Goal: Transaction & Acquisition: Purchase product/service

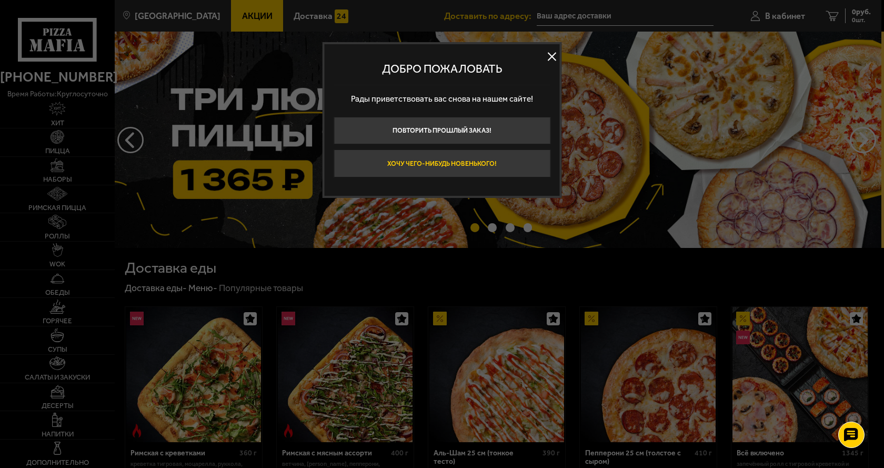
click at [525, 164] on button "Хочу чего-нибудь новенького!" at bounding box center [442, 163] width 217 height 28
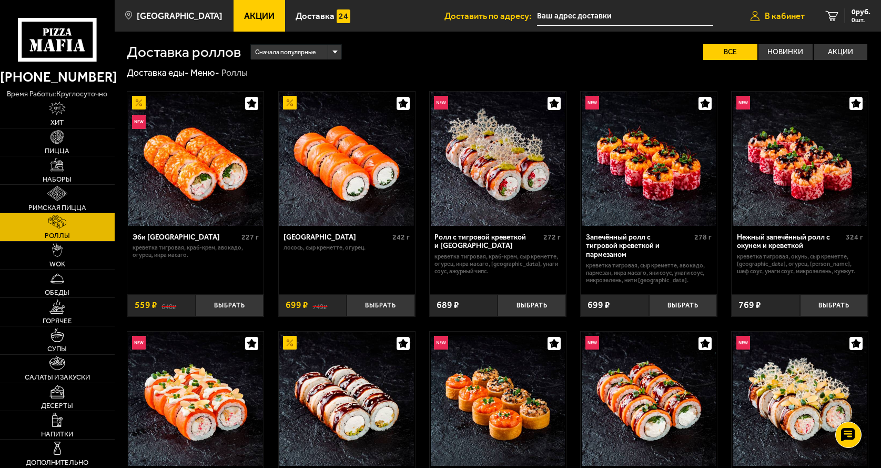
click at [769, 17] on span "В кабинет" at bounding box center [785, 16] width 40 height 9
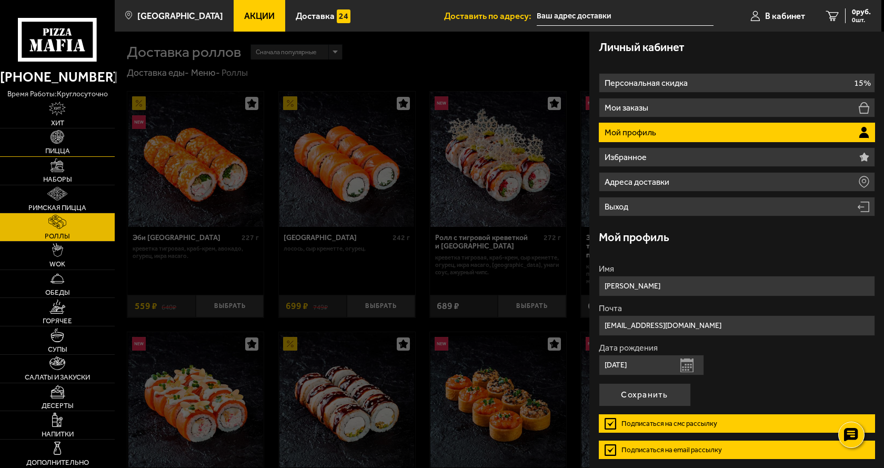
click at [23, 145] on link "Пицца" at bounding box center [57, 142] width 115 height 28
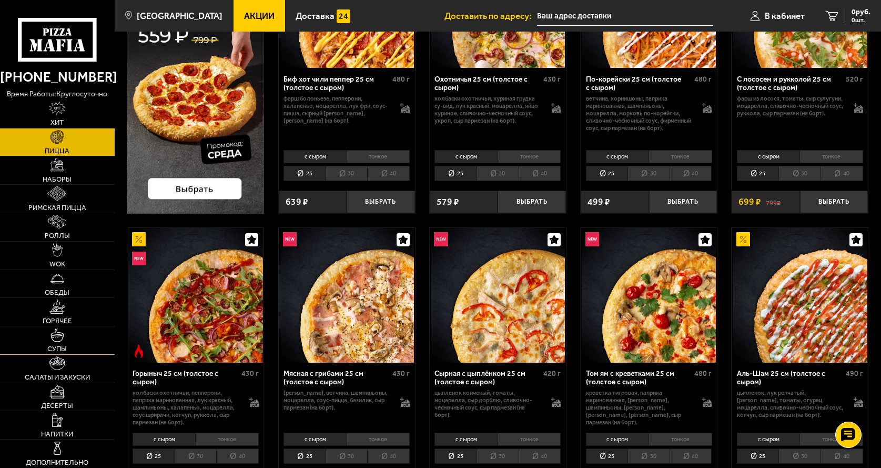
scroll to position [263, 0]
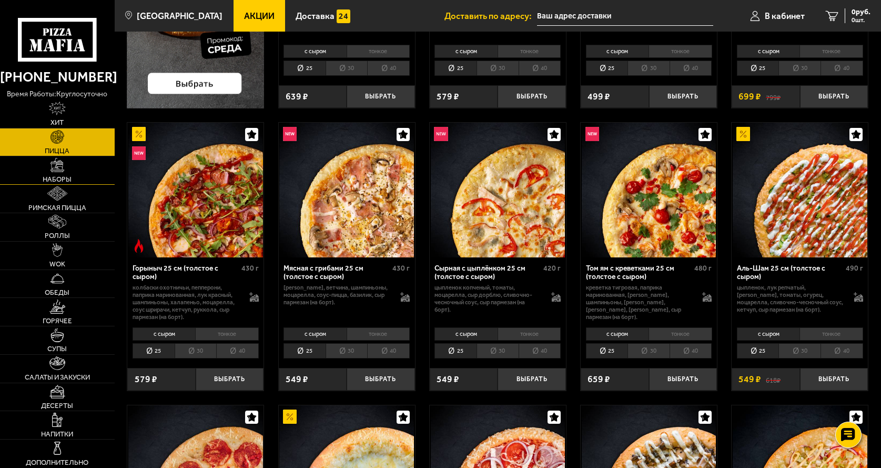
click at [52, 175] on link "Наборы" at bounding box center [57, 170] width 115 height 28
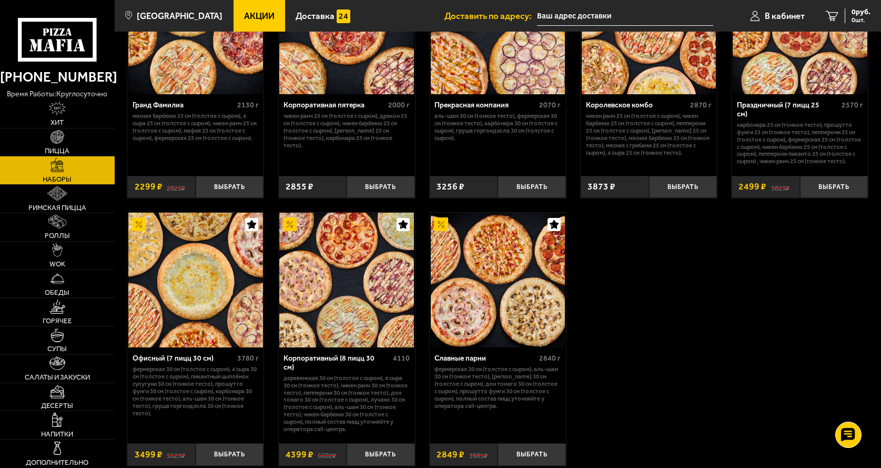
scroll to position [1315, 0]
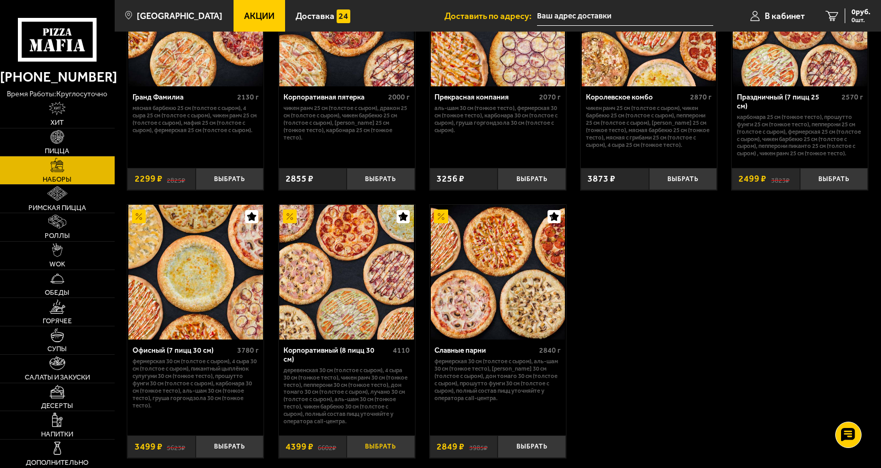
click at [374, 440] on button "Выбрать" at bounding box center [381, 446] width 68 height 23
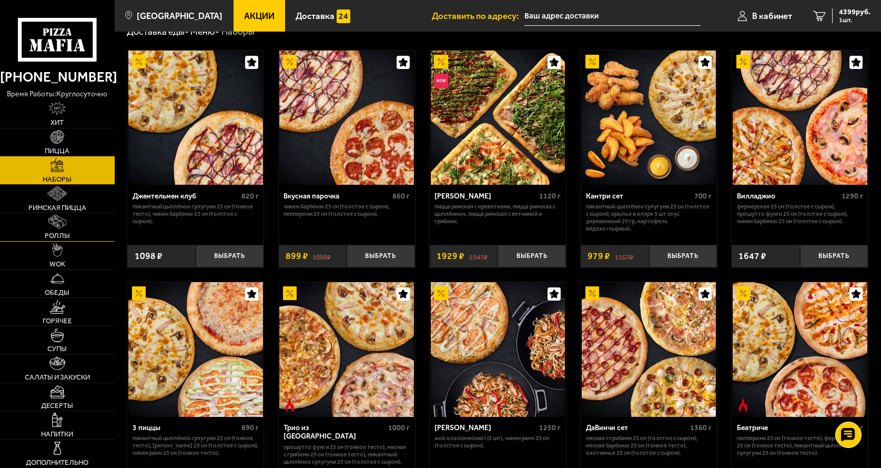
scroll to position [105, 0]
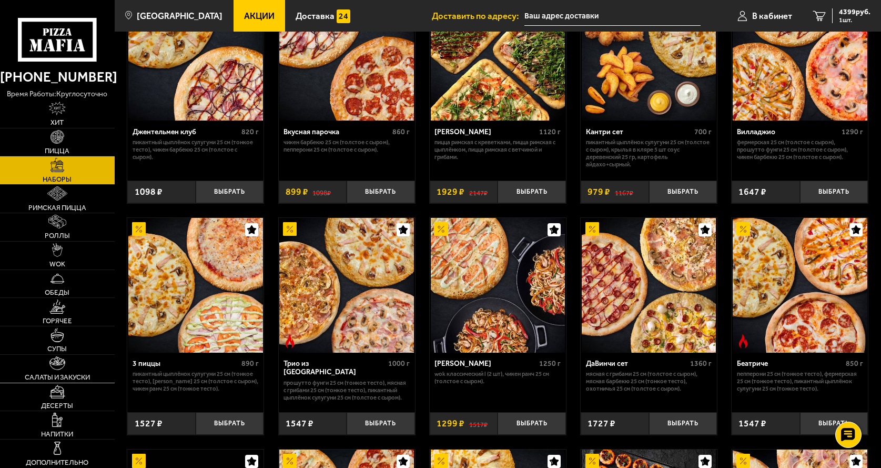
click at [58, 370] on img at bounding box center [57, 363] width 16 height 14
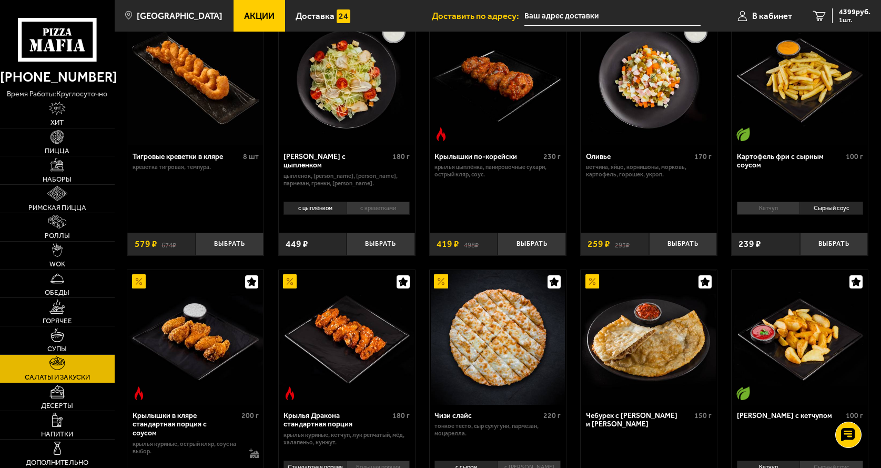
scroll to position [21, 0]
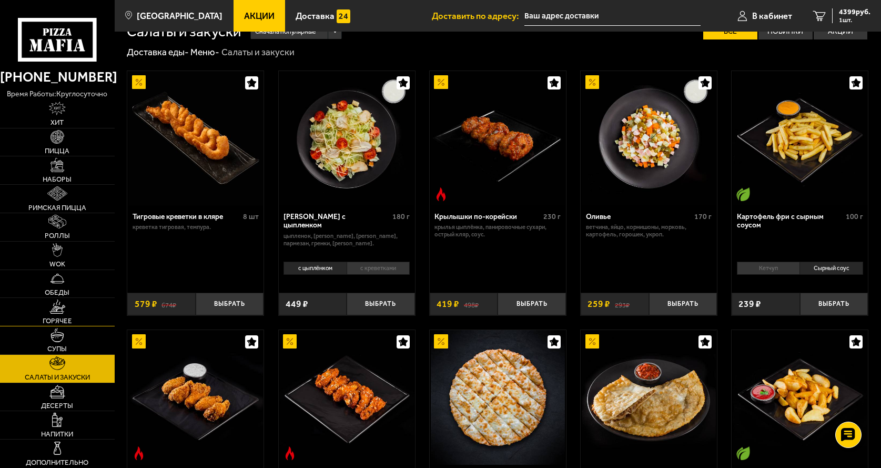
click at [57, 306] on img at bounding box center [57, 306] width 16 height 14
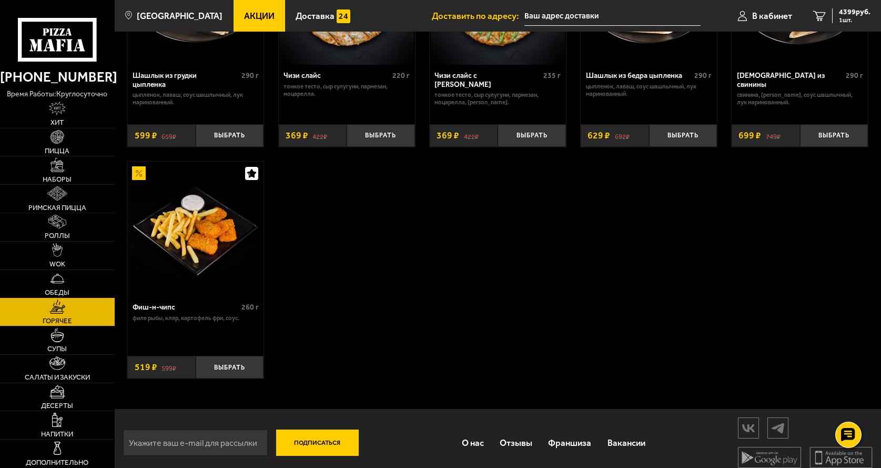
scroll to position [696, 0]
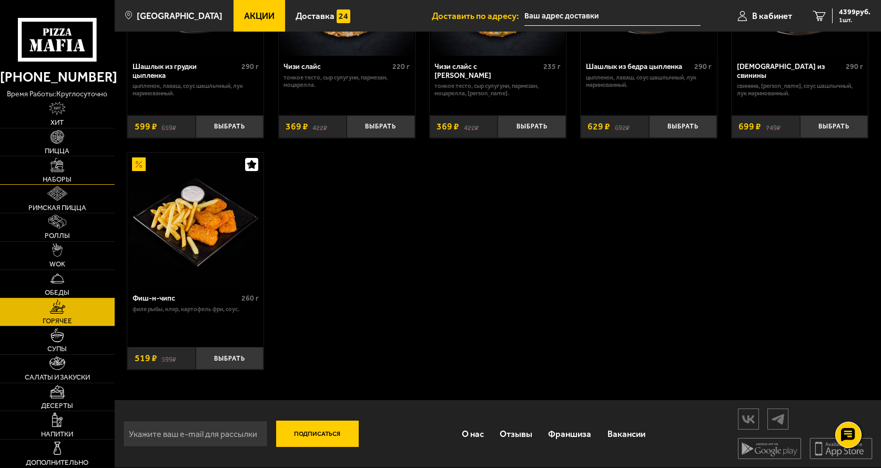
click at [64, 168] on img at bounding box center [58, 165] width 14 height 14
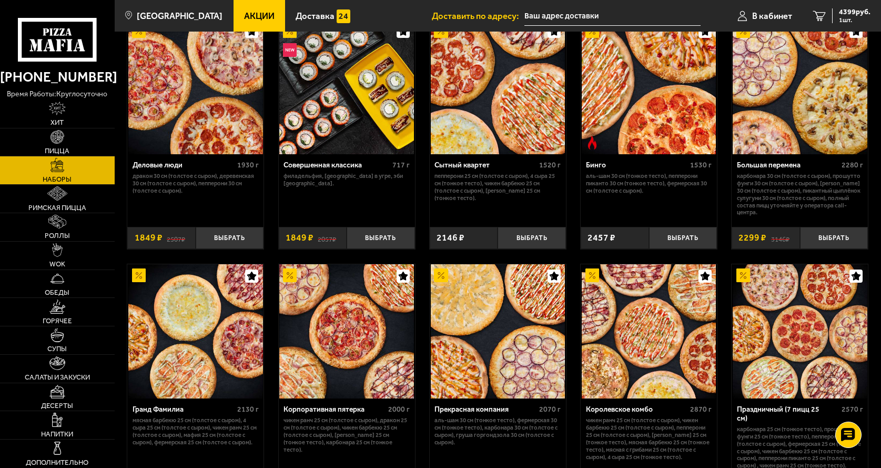
scroll to position [947, 0]
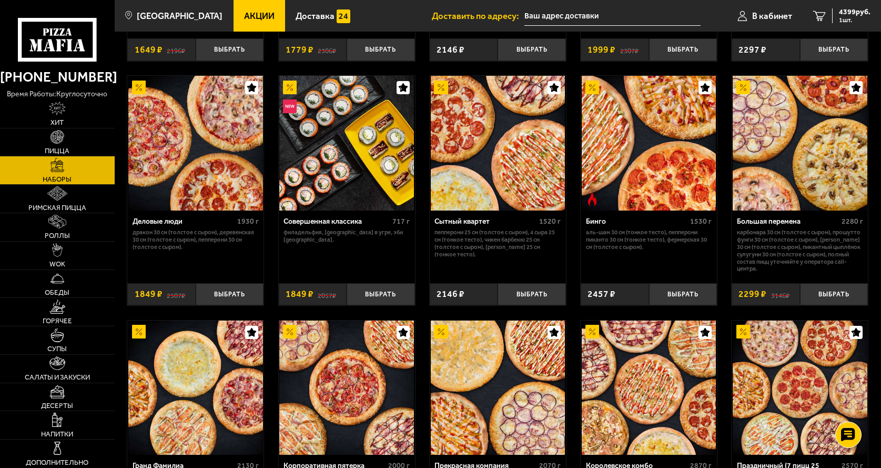
click at [201, 148] on img at bounding box center [195, 143] width 135 height 135
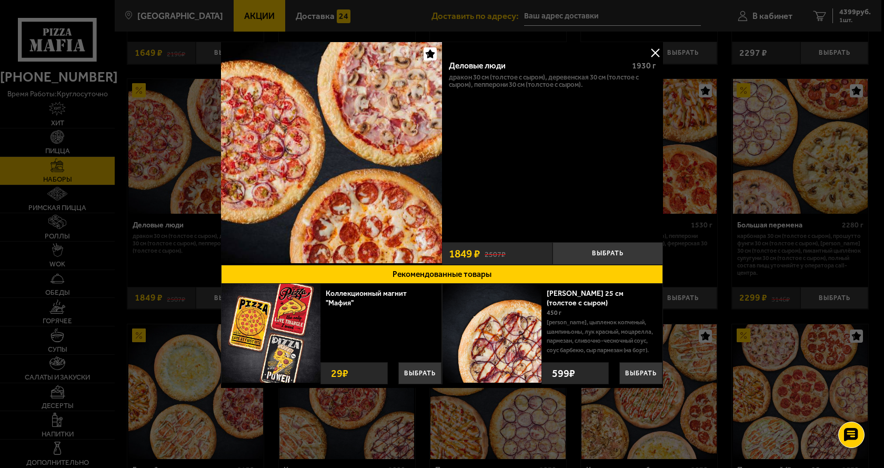
click at [655, 51] on button at bounding box center [655, 53] width 16 height 16
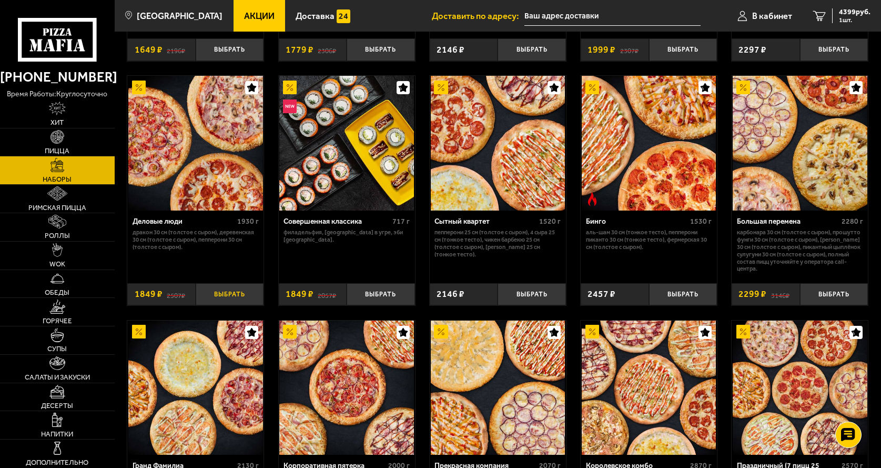
click at [223, 295] on button "Выбрать" at bounding box center [230, 294] width 68 height 23
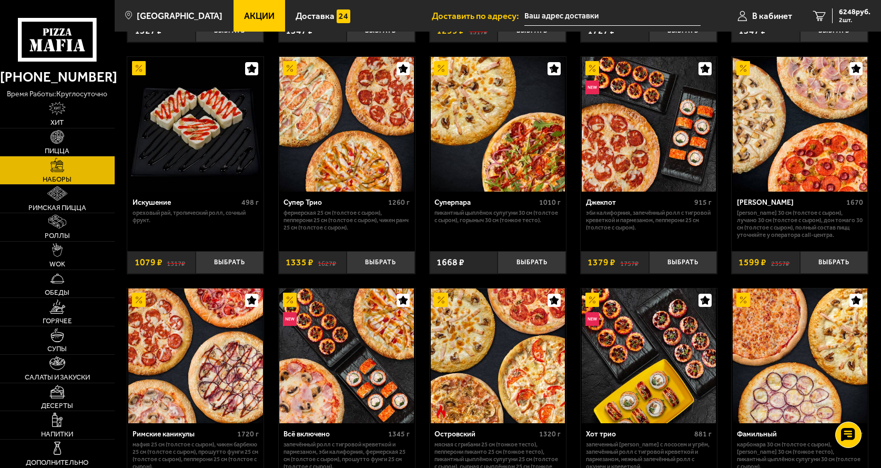
scroll to position [474, 0]
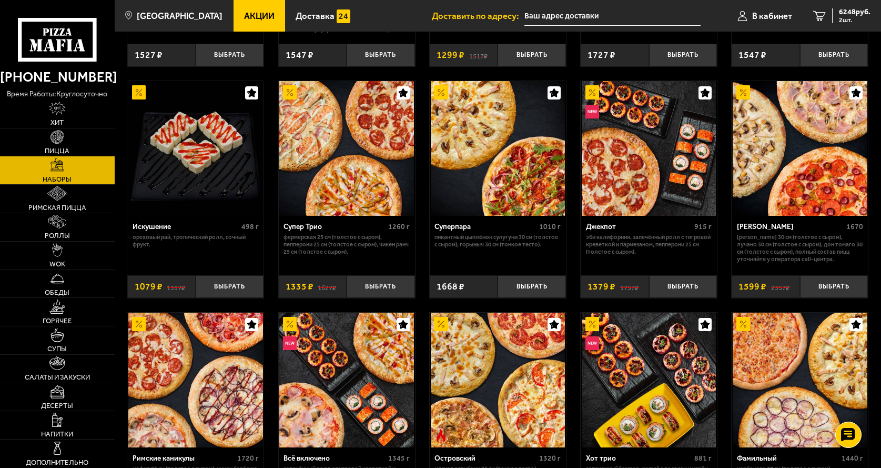
click at [792, 136] on img at bounding box center [800, 148] width 135 height 135
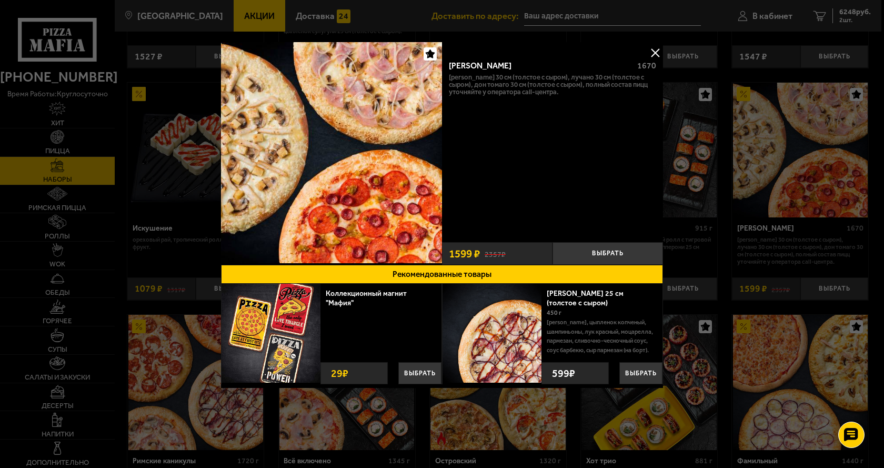
click at [655, 48] on button at bounding box center [655, 53] width 16 height 16
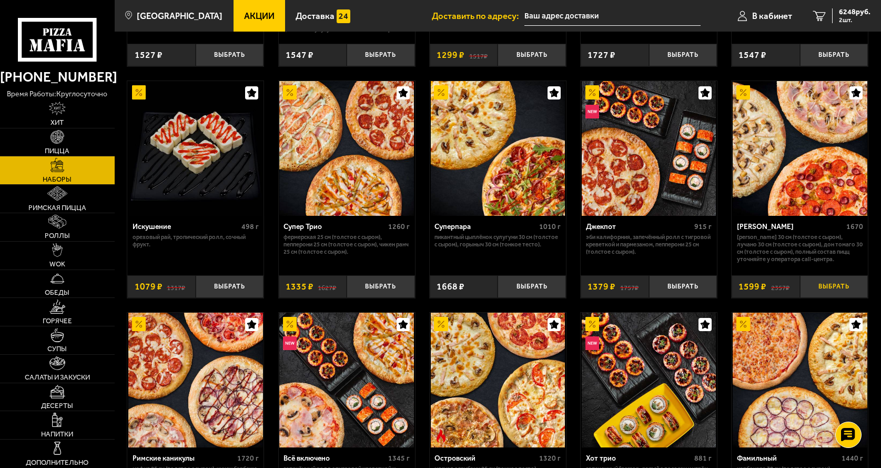
click at [838, 284] on button "Выбрать" at bounding box center [834, 286] width 68 height 23
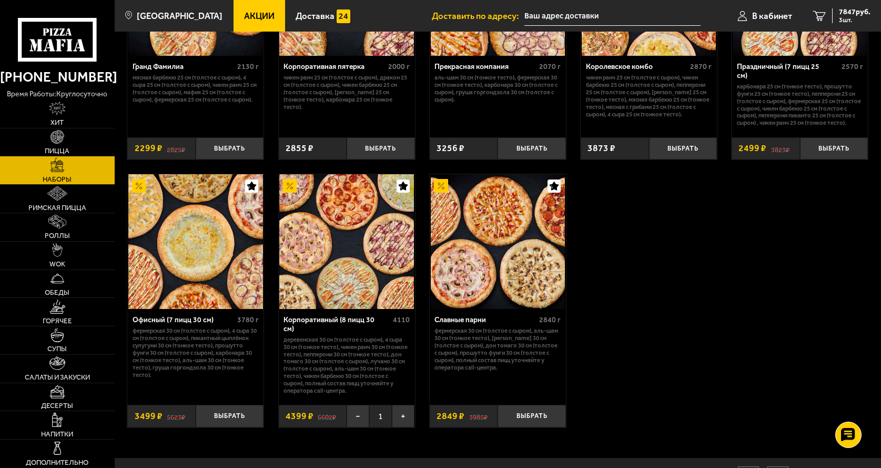
scroll to position [1344, 0]
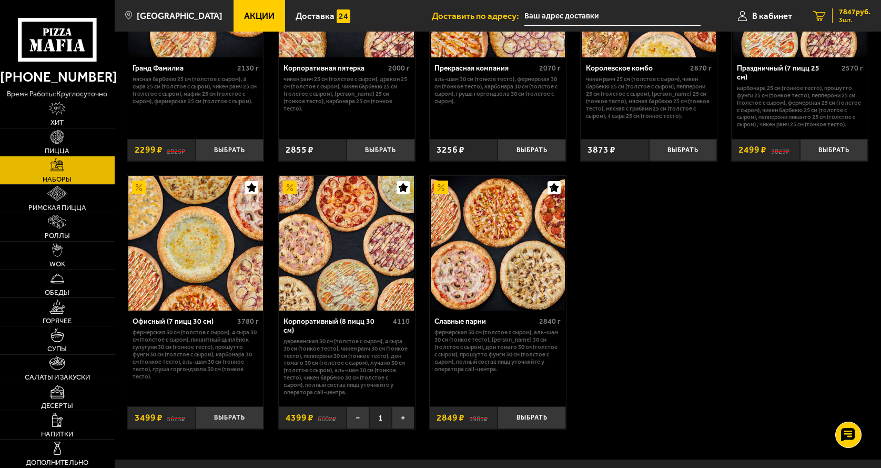
click at [816, 14] on icon "3" at bounding box center [819, 16] width 13 height 11
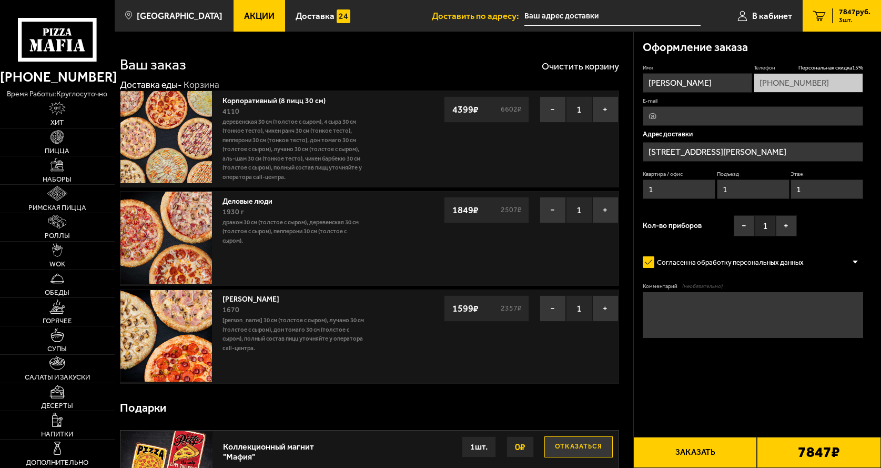
type input "Троицкий проспект, 6"
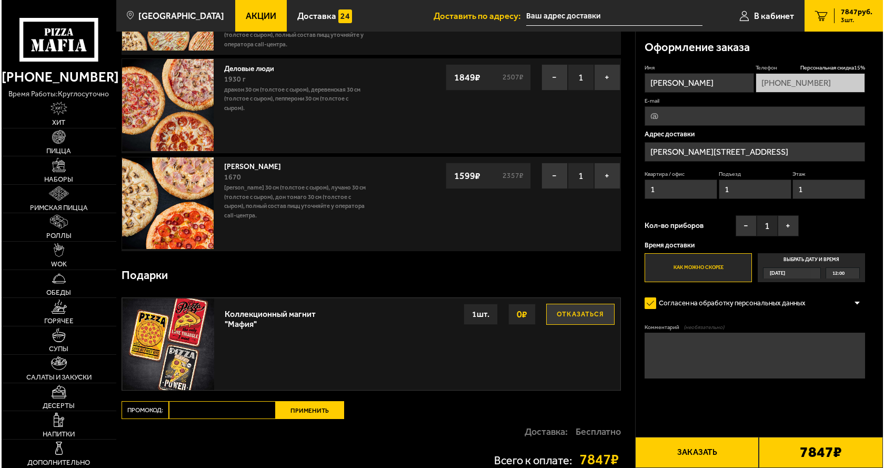
scroll to position [158, 0]
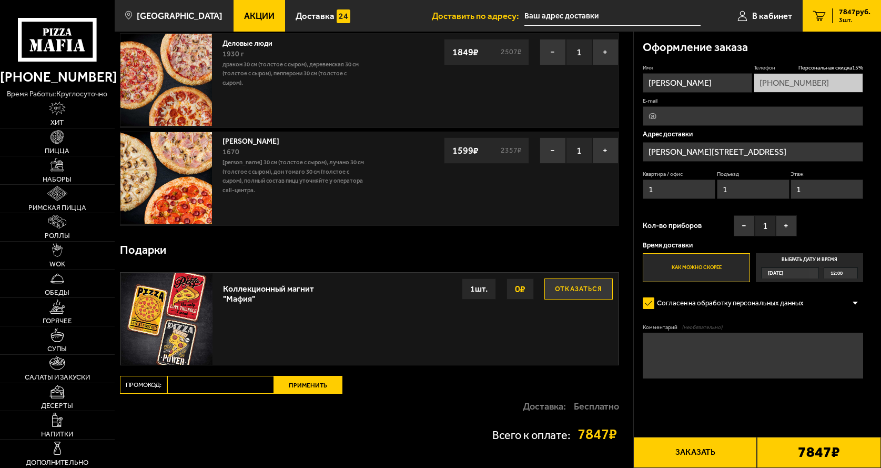
click at [783, 269] on span "Сегодня" at bounding box center [775, 273] width 15 height 11
click at [0, 0] on input "Выбрать дату и время Сегодня 12:00" at bounding box center [0, 0] width 0 height 0
click at [818, 257] on label "Выбрать дату и время Сегодня 12:00" at bounding box center [809, 267] width 107 height 29
click at [858, 273] on div "12:00" at bounding box center [842, 273] width 34 height 11
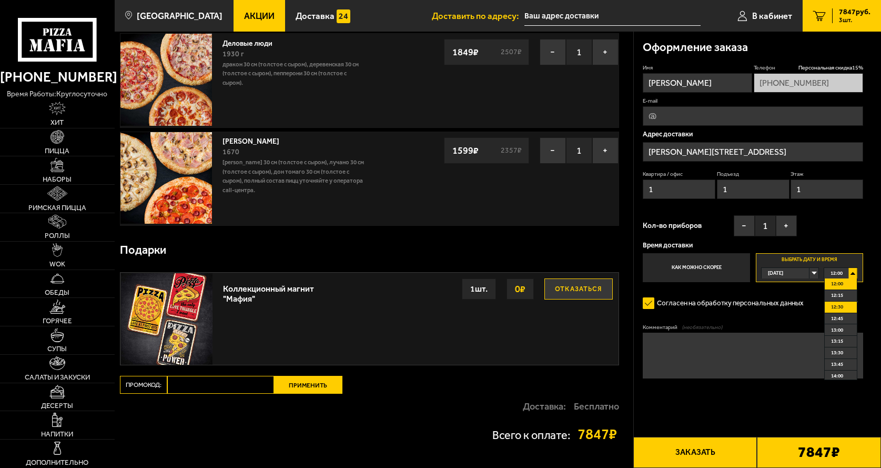
click at [839, 305] on span "12:30" at bounding box center [837, 306] width 12 height 11
click at [722, 451] on button "Заказать" at bounding box center [696, 452] width 124 height 31
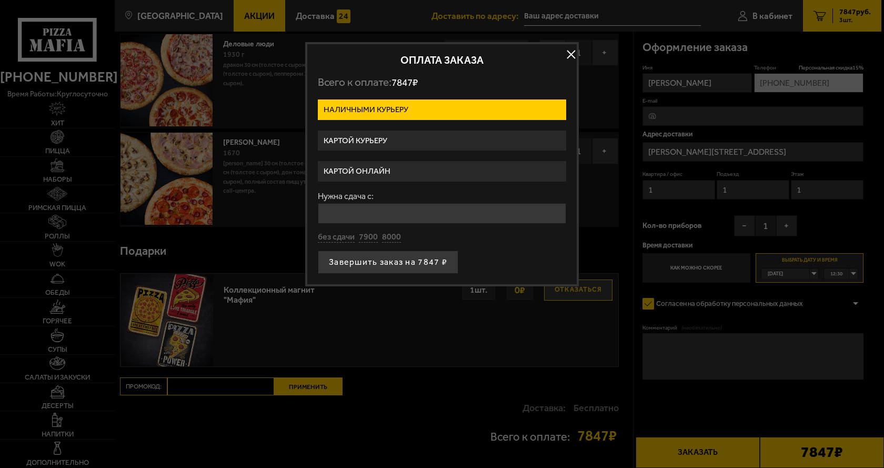
click at [386, 139] on label "Картой курьеру" at bounding box center [442, 140] width 248 height 21
click at [0, 0] on input "Картой курьеру" at bounding box center [0, 0] width 0 height 0
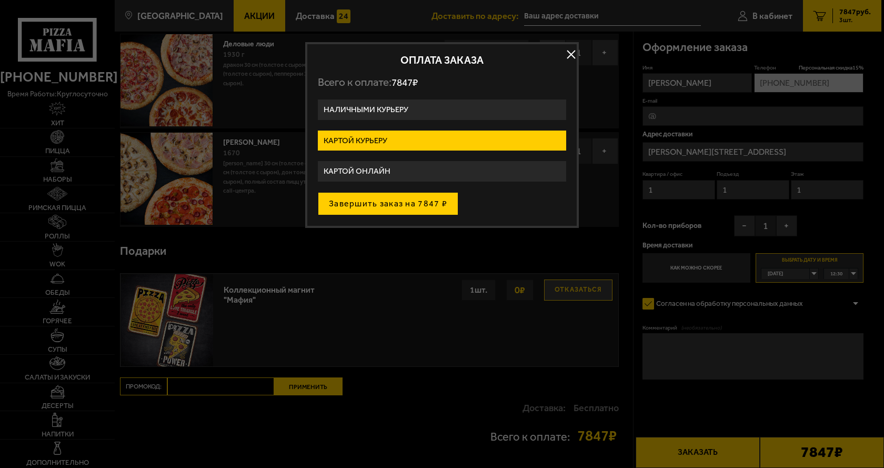
click at [403, 203] on button "Завершить заказ на 7847 ₽" at bounding box center [388, 203] width 140 height 23
